Goal: Download file/media

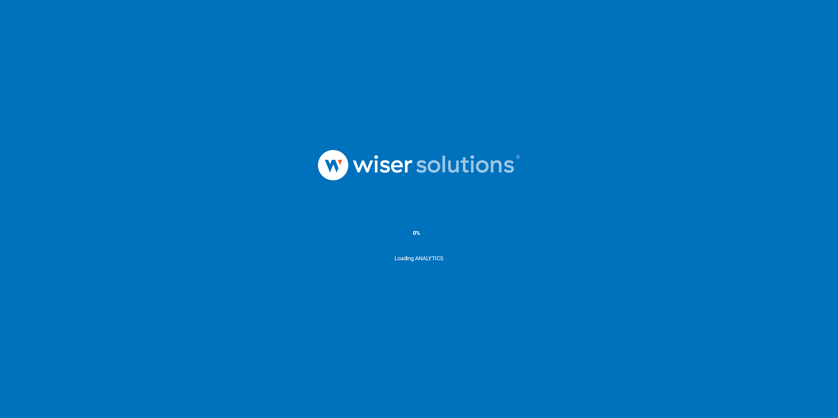
click at [446, 191] on img at bounding box center [418, 165] width 263 height 91
click at [445, 194] on img at bounding box center [418, 165] width 263 height 91
click at [442, 206] on img at bounding box center [418, 165] width 263 height 91
click at [439, 263] on div "Loading ANALYTICS" at bounding box center [419, 277] width 838 height 44
click at [435, 256] on div "Loading ANALYTICS" at bounding box center [419, 277] width 838 height 44
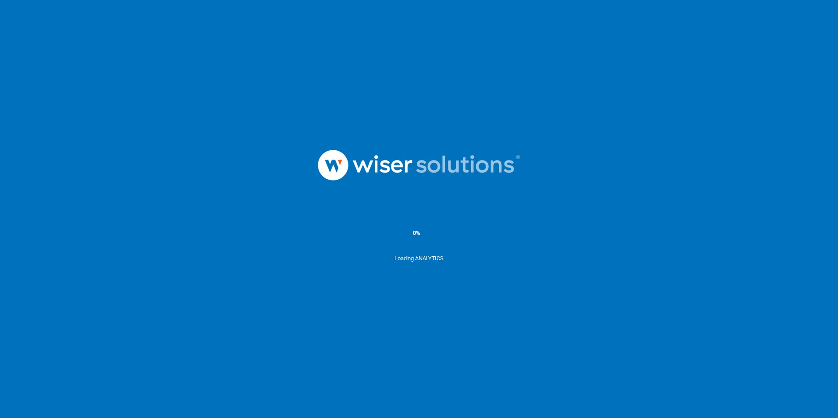
click at [431, 250] on div "0%" at bounding box center [419, 233] width 838 height 44
click at [429, 248] on div "0%" at bounding box center [419, 233] width 838 height 44
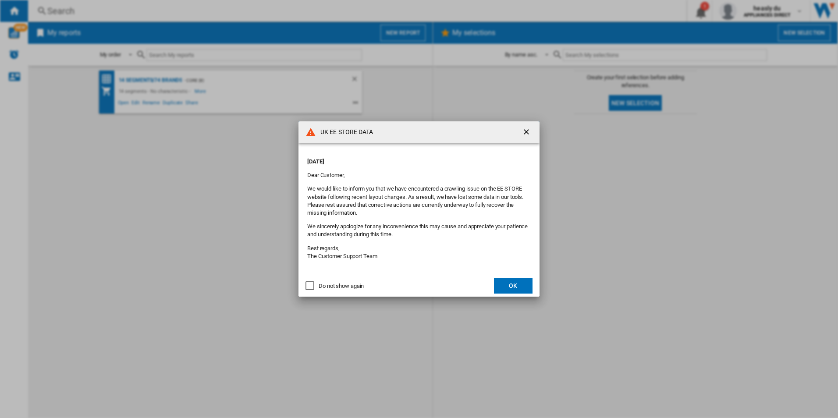
click at [331, 287] on div "Do not show again" at bounding box center [341, 286] width 45 height 8
click at [518, 288] on button "OK" at bounding box center [513, 286] width 39 height 16
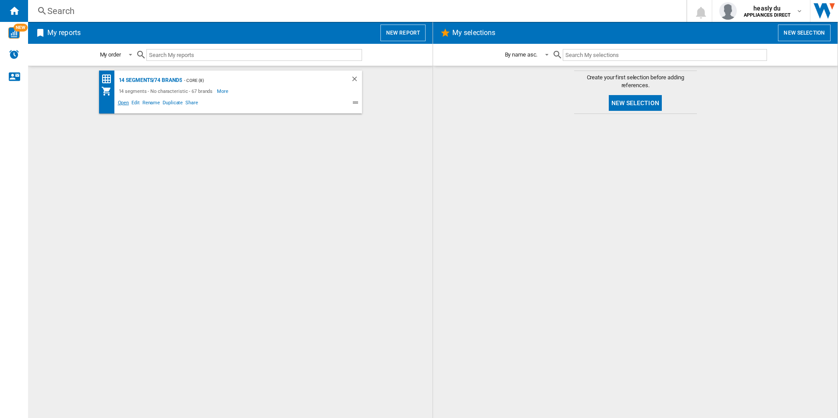
click at [119, 102] on span "Open" at bounding box center [124, 104] width 14 height 11
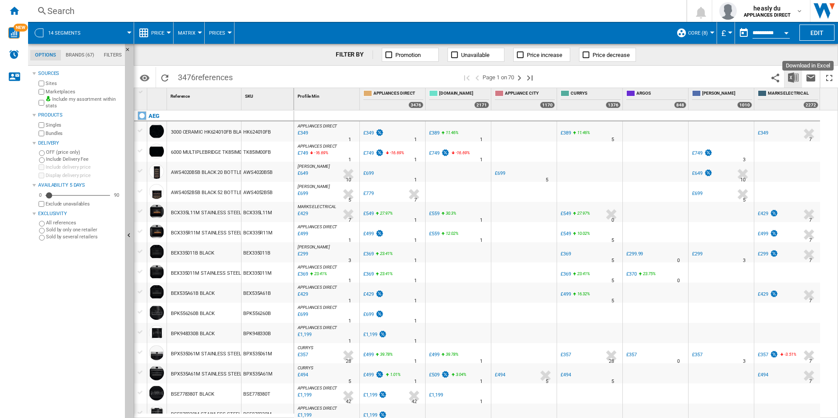
click at [793, 80] on img "Download in Excel" at bounding box center [793, 77] width 11 height 11
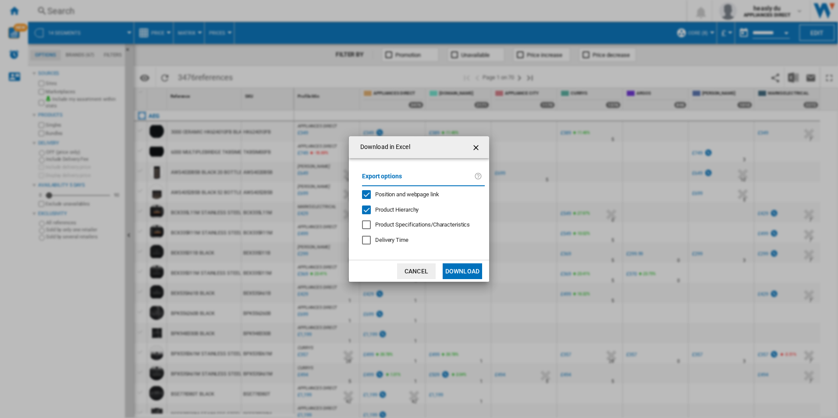
click at [470, 272] on button "Download" at bounding box center [461, 271] width 39 height 16
